Goal: Download file/media

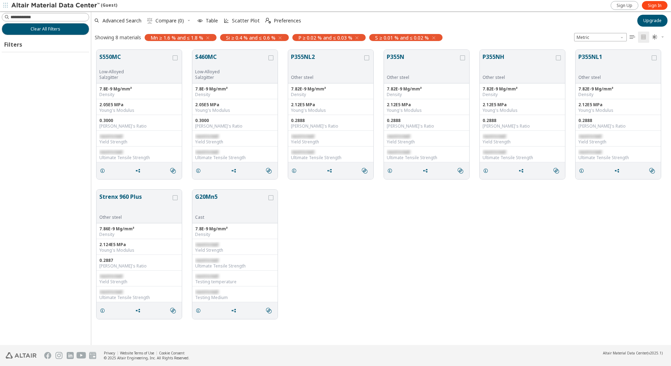
scroll to position [296, 575]
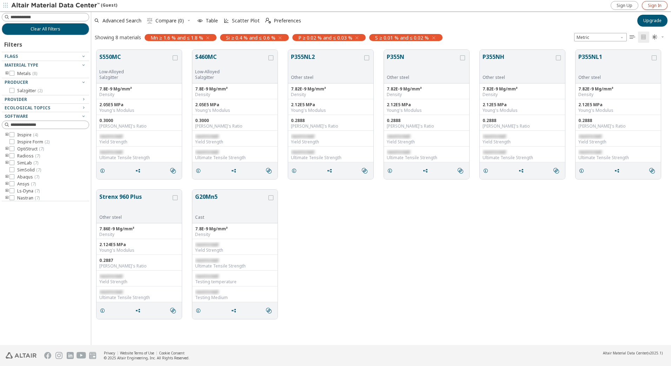
click at [657, 4] on span "Sign In" at bounding box center [655, 6] width 14 height 6
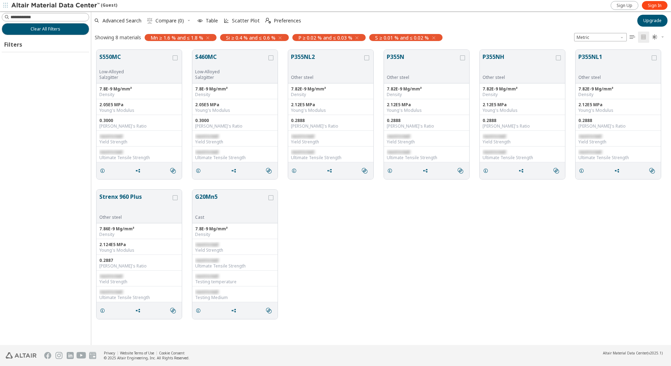
scroll to position [296, 575]
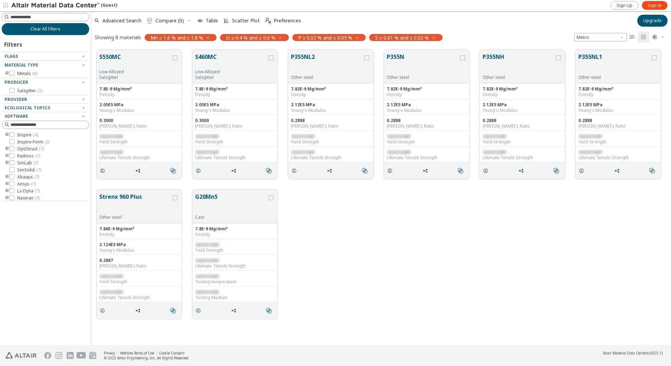
click at [59, 29] on span "Clear All Filters" at bounding box center [46, 29] width 30 height 6
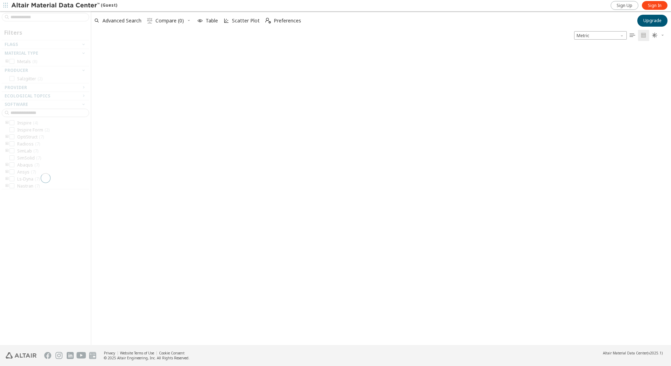
click at [46, 17] on div at bounding box center [45, 178] width 91 height 334
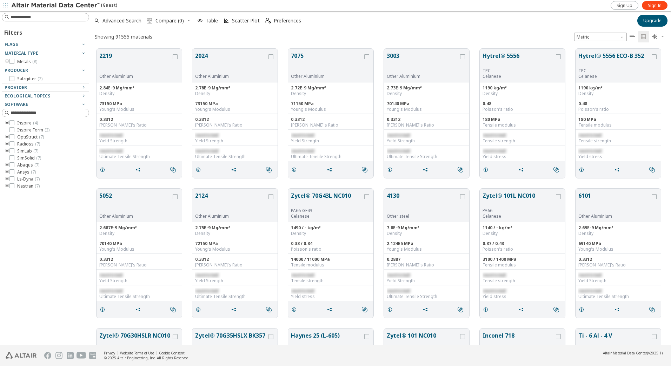
click at [46, 17] on input at bounding box center [50, 17] width 78 height 7
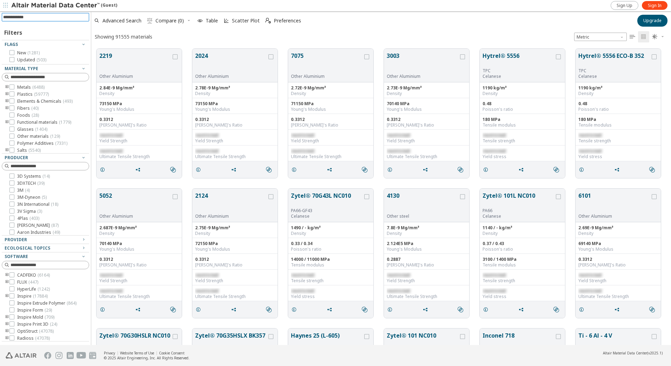
scroll to position [297, 575]
type input "******"
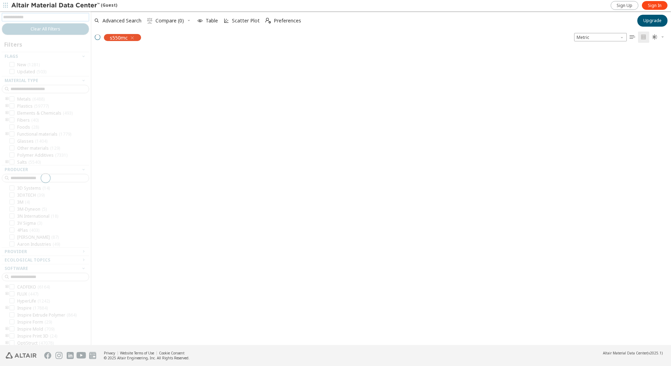
scroll to position [296, 575]
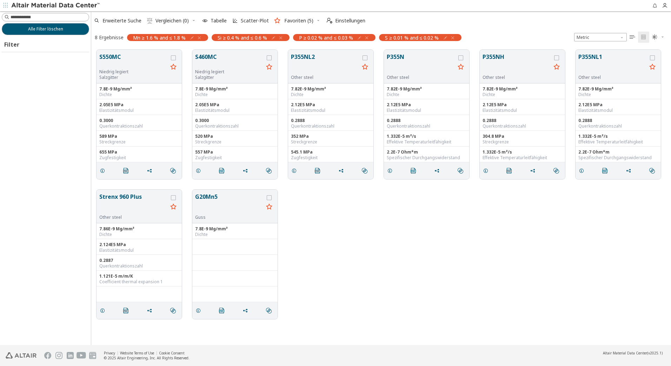
scroll to position [296, 575]
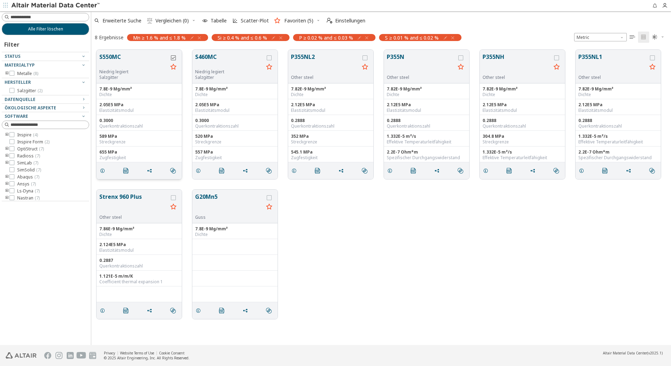
click at [174, 57] on icon "grid" at bounding box center [173, 57] width 5 height 5
click at [268, 58] on icon "grid" at bounding box center [269, 57] width 5 height 5
click at [174, 66] on icon "grid" at bounding box center [173, 66] width 8 height 9
click at [267, 66] on icon "grid" at bounding box center [269, 66] width 8 height 9
click at [115, 57] on button "S550MC" at bounding box center [133, 61] width 68 height 16
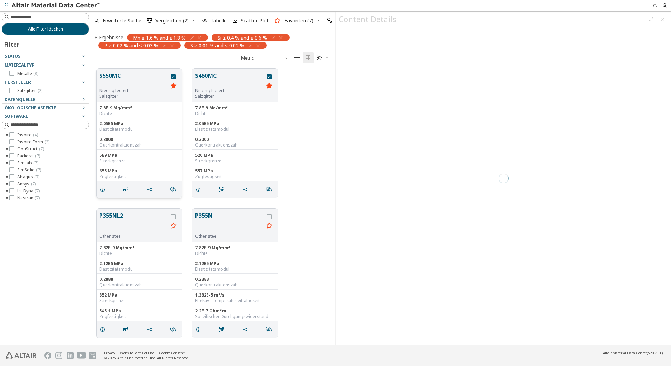
scroll to position [277, 239]
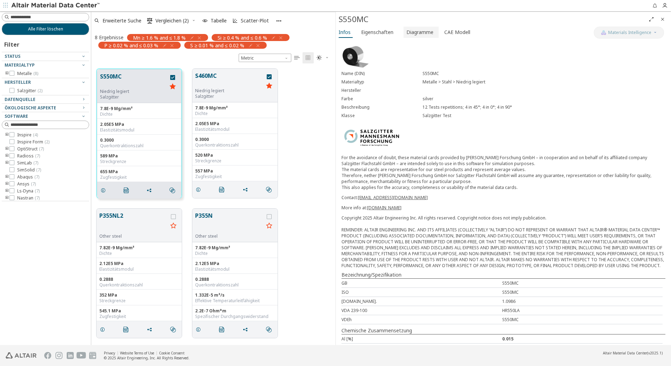
click at [420, 33] on span "Diagramme" at bounding box center [419, 32] width 27 height 11
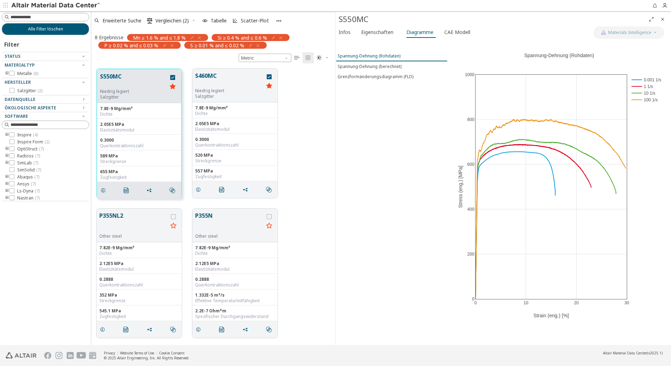
click at [378, 56] on div "Spannung-Dehnung (Rohdaten)" at bounding box center [369, 56] width 63 height 6
click at [370, 66] on div "Spannung-Dehnung (berechnet)" at bounding box center [370, 67] width 64 height 6
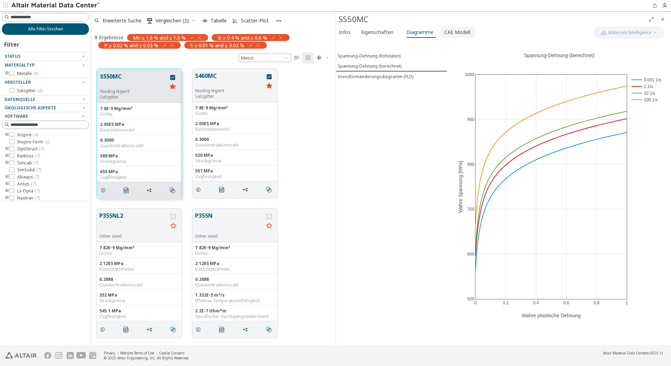
click at [448, 32] on span "CAE Modell" at bounding box center [457, 32] width 26 height 11
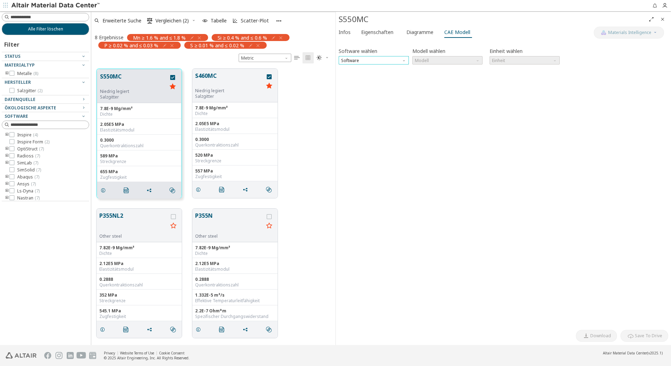
click at [394, 57] on span "Software" at bounding box center [374, 60] width 70 height 8
click at [360, 86] on span "OptiStruct" at bounding box center [352, 86] width 20 height 6
click at [421, 59] on span "Modell" at bounding box center [447, 60] width 70 height 8
click at [416, 77] on span "MatS1" at bounding box center [422, 78] width 13 height 6
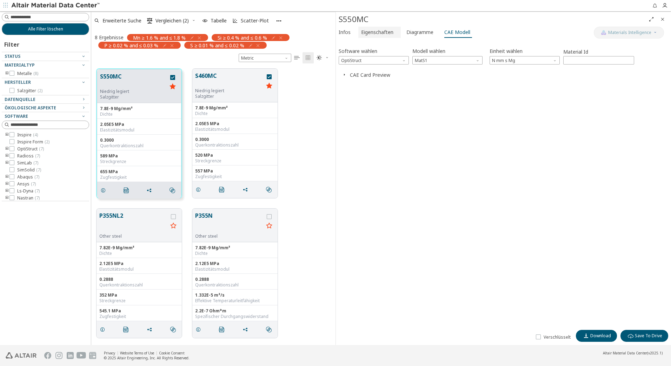
click at [370, 34] on span "Eigenschaften" at bounding box center [377, 32] width 32 height 11
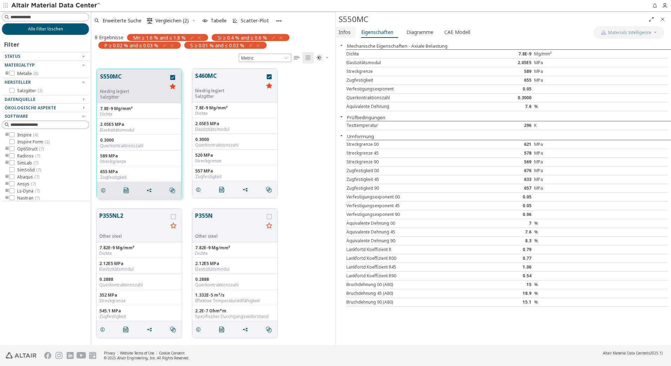
click at [345, 33] on span "Infos" at bounding box center [345, 32] width 12 height 11
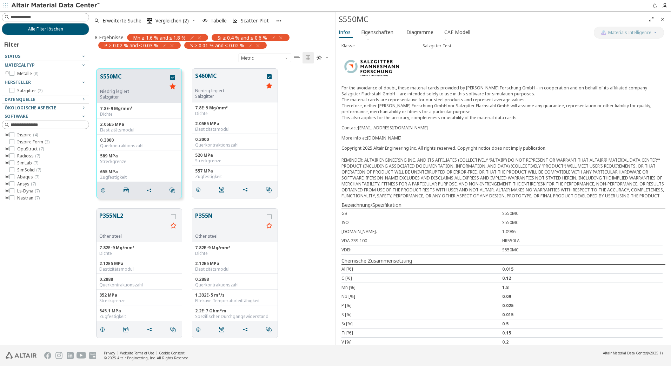
scroll to position [70, 0]
drag, startPoint x: 519, startPoint y: 238, endPoint x: 499, endPoint y: 239, distance: 20.4
click at [499, 236] on div "W.Nr. 1.0986" at bounding box center [502, 231] width 321 height 9
copy div "1.0986"
click at [447, 33] on span "CAE Modell" at bounding box center [457, 32] width 26 height 11
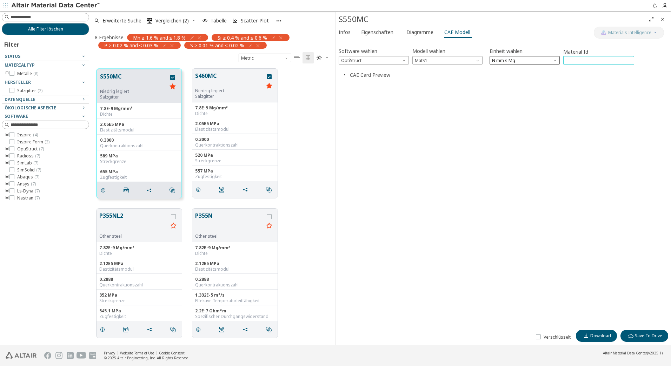
drag, startPoint x: 592, startPoint y: 63, endPoint x: 531, endPoint y: 59, distance: 60.9
click at [534, 60] on div "Software wählen OptiStruct Modell wählen MatS1 Einheit wählen N mm s Mg Materia…" at bounding box center [504, 55] width 330 height 19
paste input "**"
type input "*****"
click at [597, 335] on span "Download" at bounding box center [600, 336] width 21 height 6
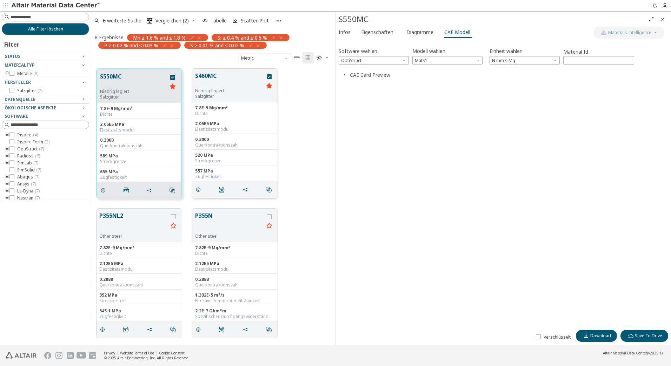
click at [198, 76] on button "S460MC" at bounding box center [229, 80] width 68 height 16
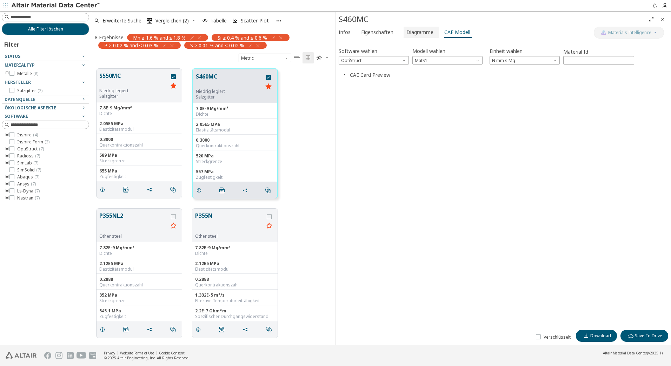
click at [417, 33] on span "Diagramme" at bounding box center [419, 32] width 27 height 11
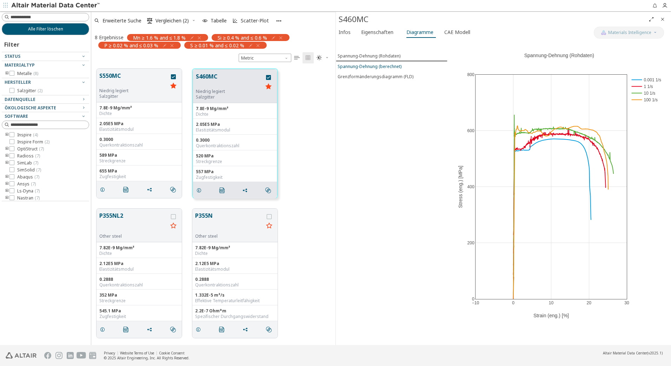
click at [357, 66] on div "Spannung-Dehnung (berechnet)" at bounding box center [370, 67] width 64 height 6
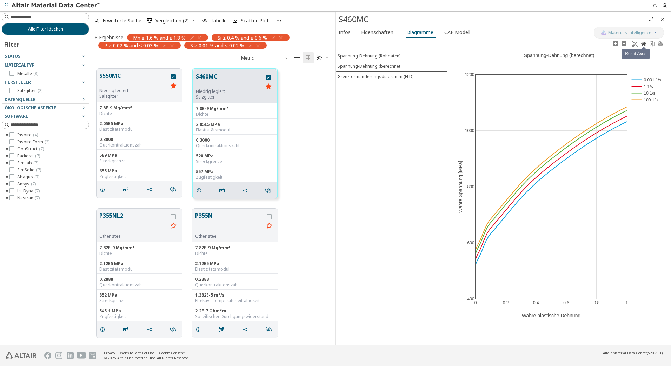
click at [645, 42] on icon at bounding box center [643, 44] width 5 height 4
click at [457, 32] on span "CAE Modell" at bounding box center [457, 32] width 26 height 11
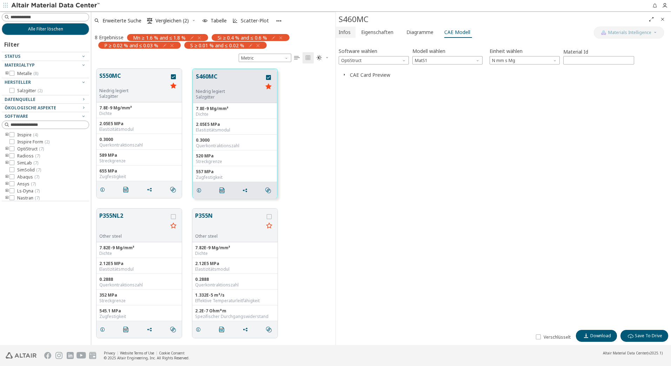
click at [338, 34] on button "Infos" at bounding box center [346, 32] width 20 height 11
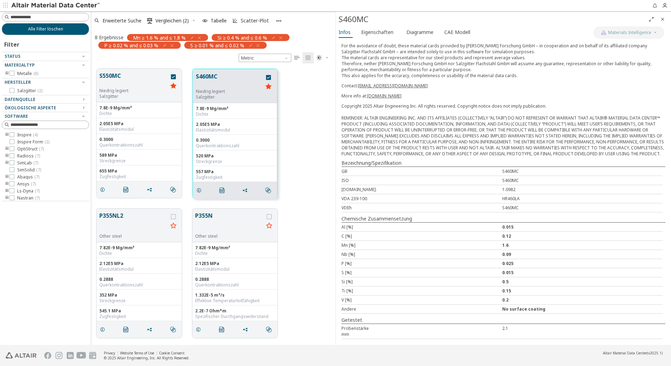
scroll to position [118, 0]
drag, startPoint x: 519, startPoint y: 190, endPoint x: 493, endPoint y: 191, distance: 26.4
click at [493, 191] on div "W.Nr. 1.0982" at bounding box center [502, 189] width 321 height 9
copy div "1.0982"
click at [450, 33] on span "CAE Modell" at bounding box center [457, 32] width 26 height 11
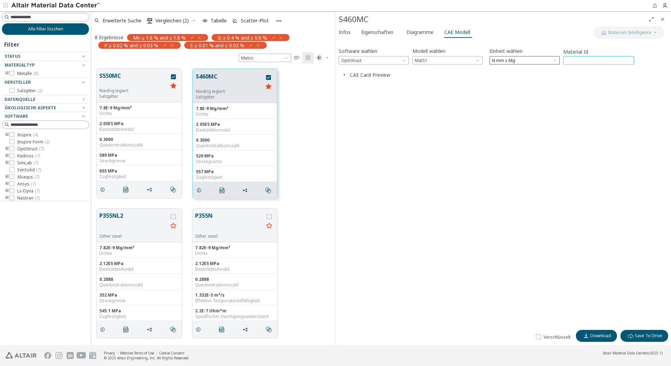
drag, startPoint x: 582, startPoint y: 60, endPoint x: 542, endPoint y: 59, distance: 39.7
click at [542, 59] on div "Software wählen OptiStruct Modell wählen MatS1 Einheit wählen N mm s Mg Materia…" at bounding box center [504, 55] width 330 height 19
paste input "*"
type input "*****"
click at [593, 336] on span "Download" at bounding box center [600, 336] width 21 height 6
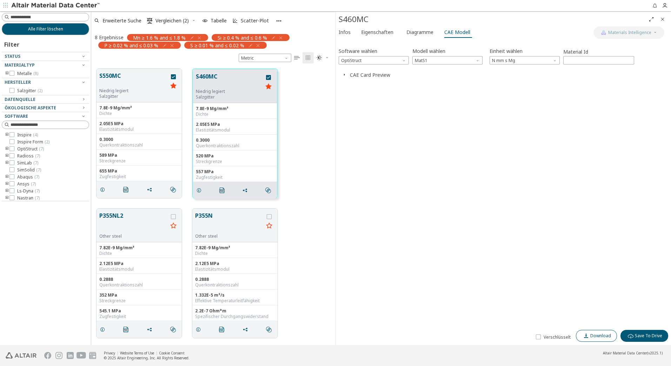
click at [598, 335] on span "Download" at bounding box center [600, 336] width 21 height 6
click at [417, 33] on span "Diagramme" at bounding box center [419, 32] width 27 height 11
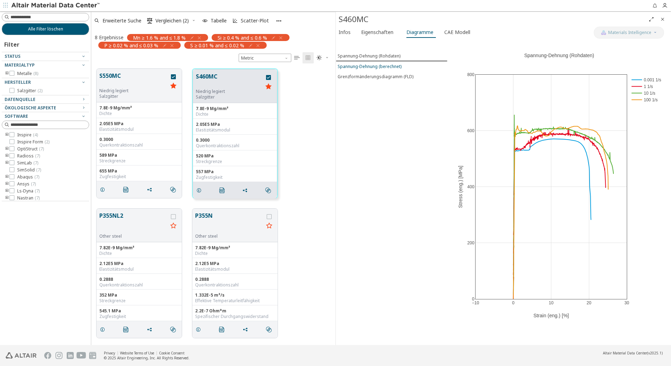
click at [353, 66] on div "Spannung-Dehnung (berechnet)" at bounding box center [370, 67] width 64 height 6
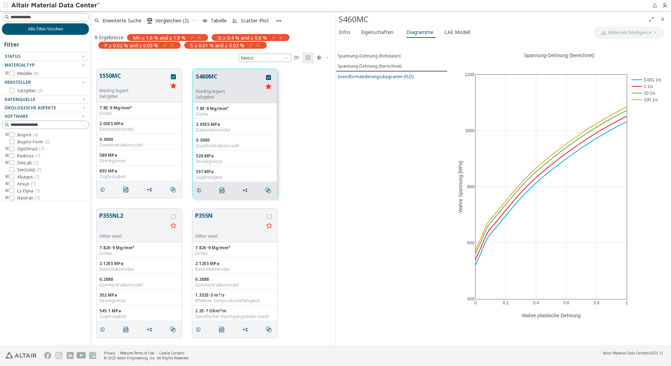
click at [353, 75] on div "Grenzformänderungsdiagramm (FLD)" at bounding box center [376, 77] width 76 height 6
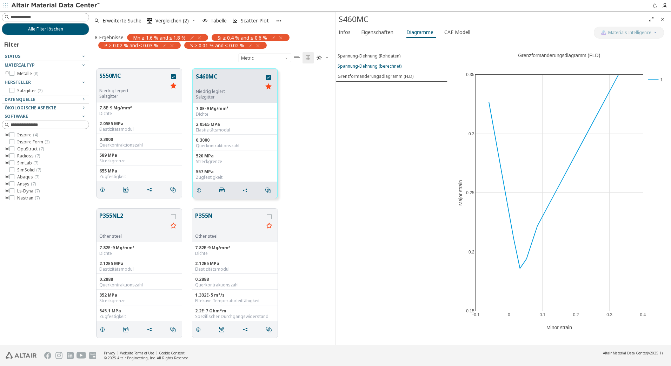
click at [356, 67] on div "Spannung-Dehnung (berechnet)" at bounding box center [370, 66] width 64 height 6
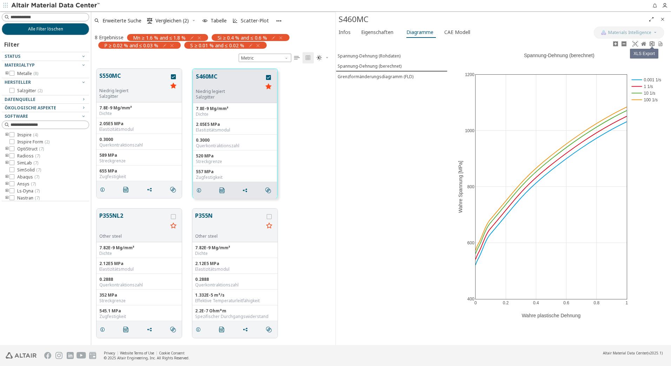
click at [654, 44] on icon at bounding box center [652, 44] width 6 height 6
click at [429, 119] on div "Spannung-Dehnung (Rohdaten) Spannung-Dehnung (berechnet) Grenzformänderungsdiag…" at bounding box center [392, 193] width 112 height 306
click at [150, 76] on button "S550MC" at bounding box center [133, 80] width 68 height 16
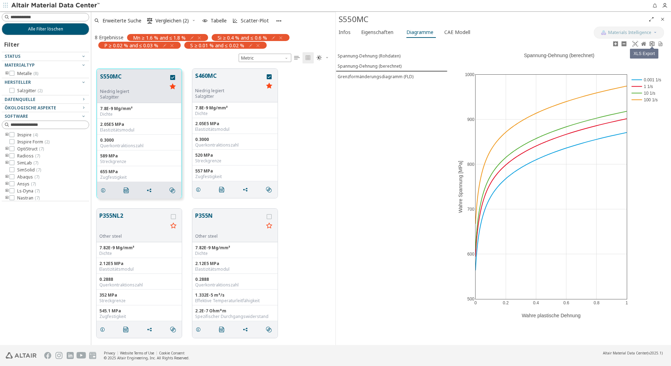
click at [652, 45] on icon at bounding box center [652, 44] width 6 height 6
